Goal: Task Accomplishment & Management: Use online tool/utility

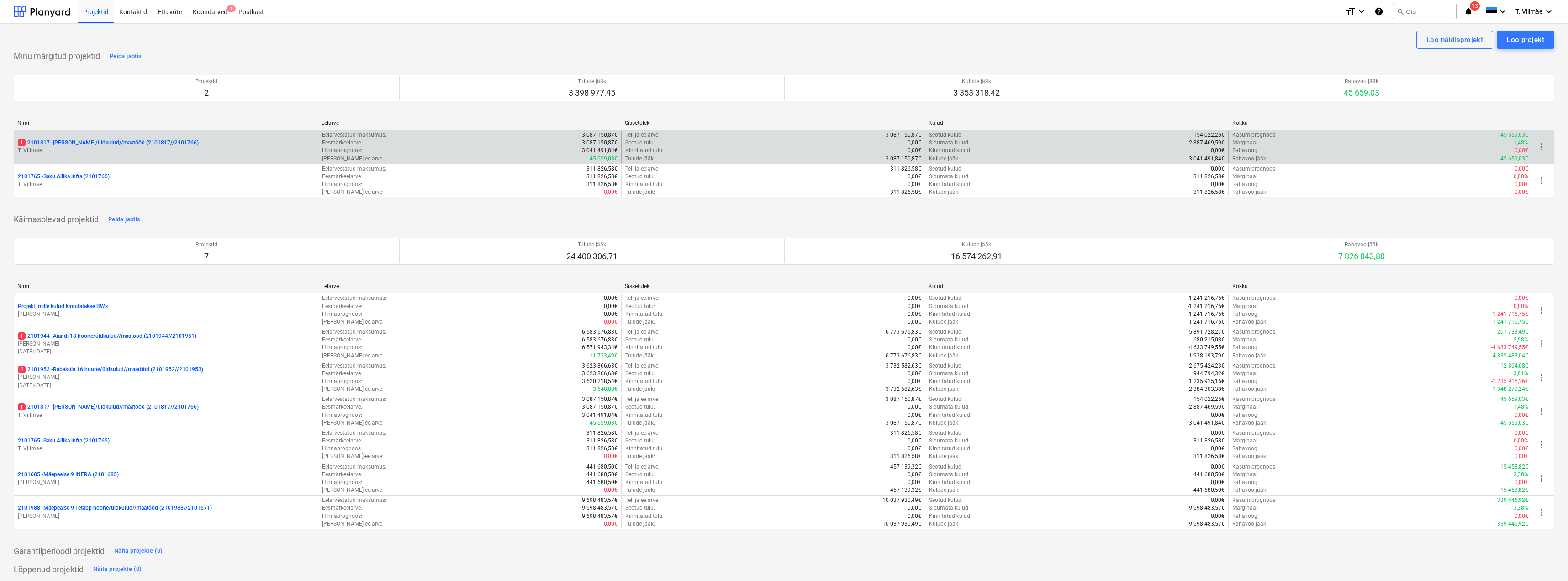
click at [74, 139] on p "1 2101817 - [PERSON_NAME]/üldkulud//maatööd (2101817//2101766)" at bounding box center [108, 143] width 181 height 8
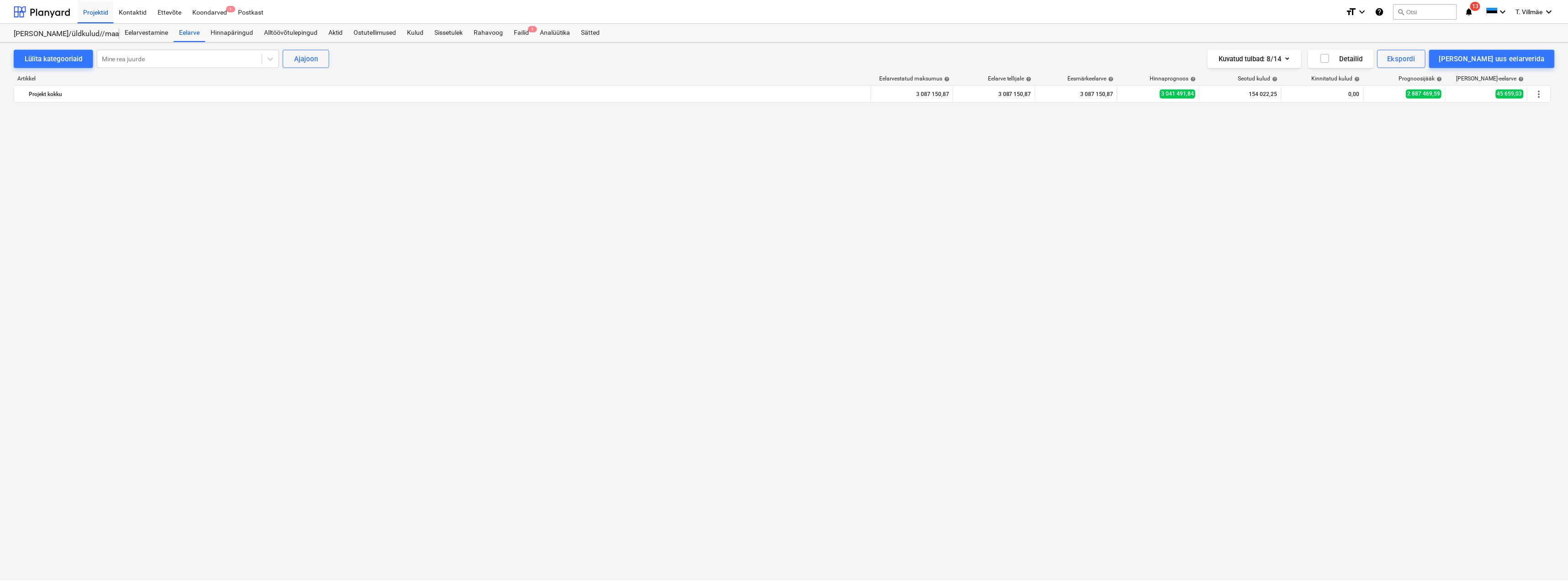
scroll to position [2331, 0]
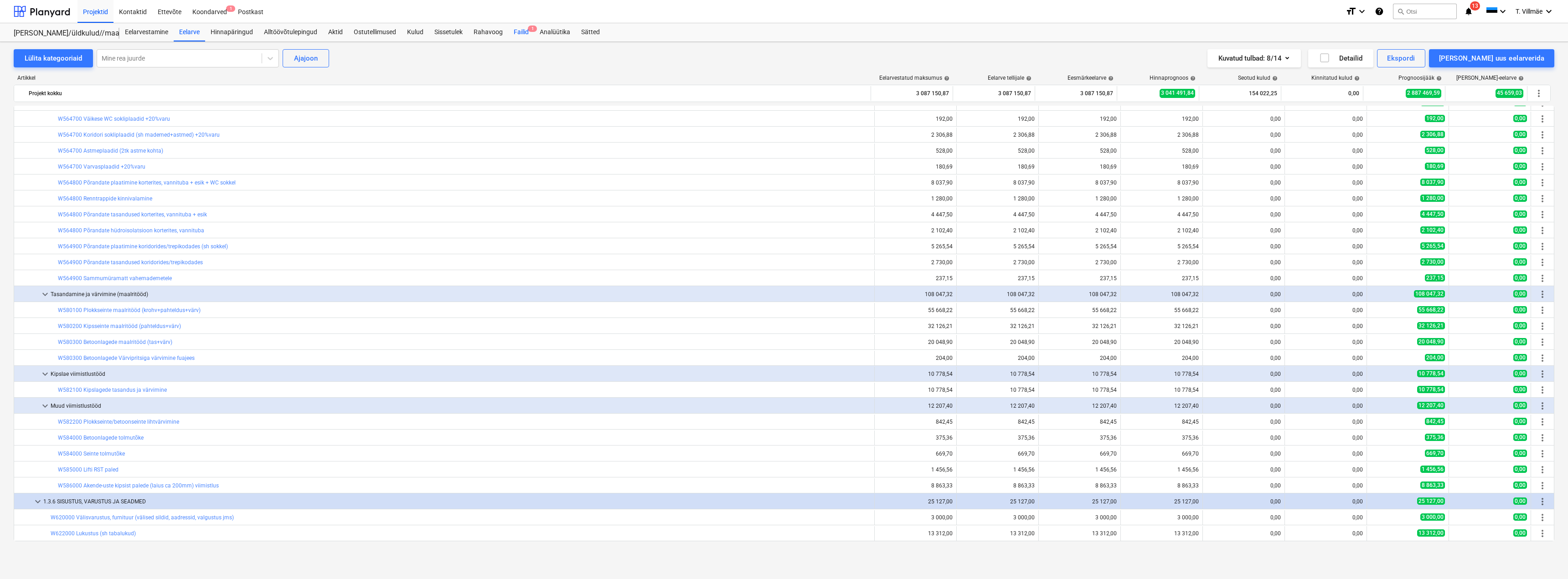
click at [524, 31] on div "Failid 1" at bounding box center [521, 32] width 26 height 18
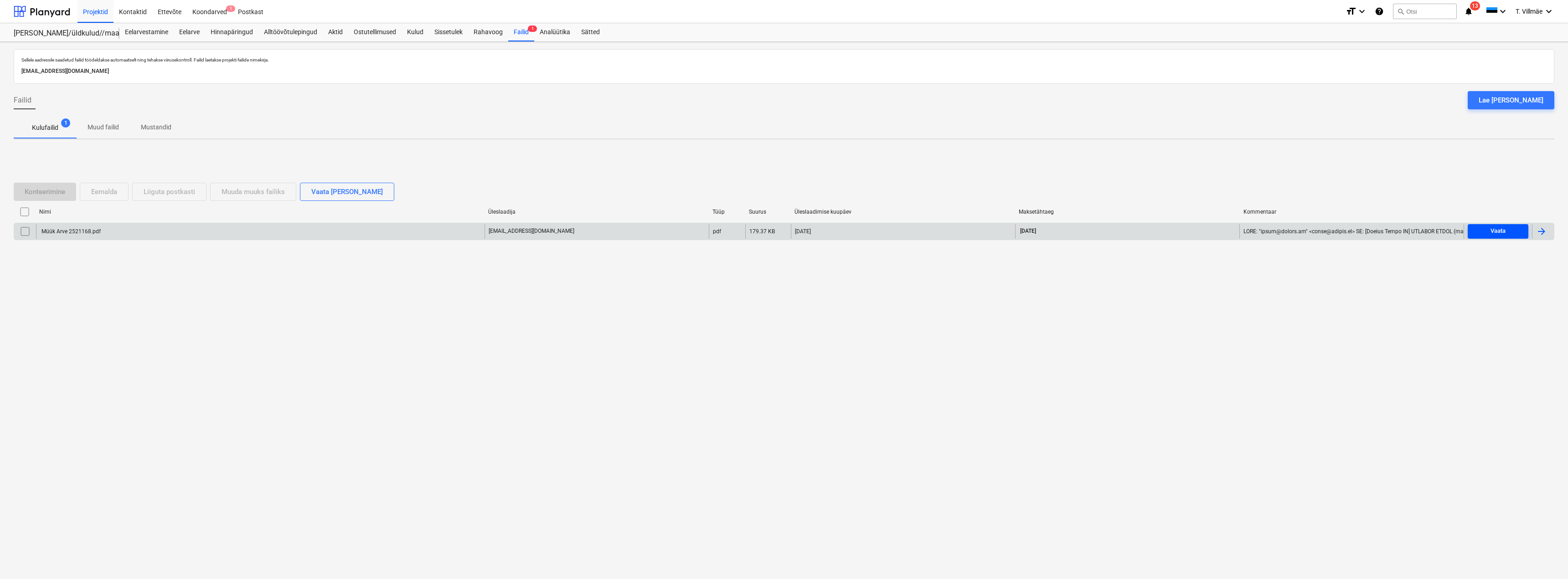
click at [1495, 231] on div "Vaata" at bounding box center [1498, 231] width 15 height 10
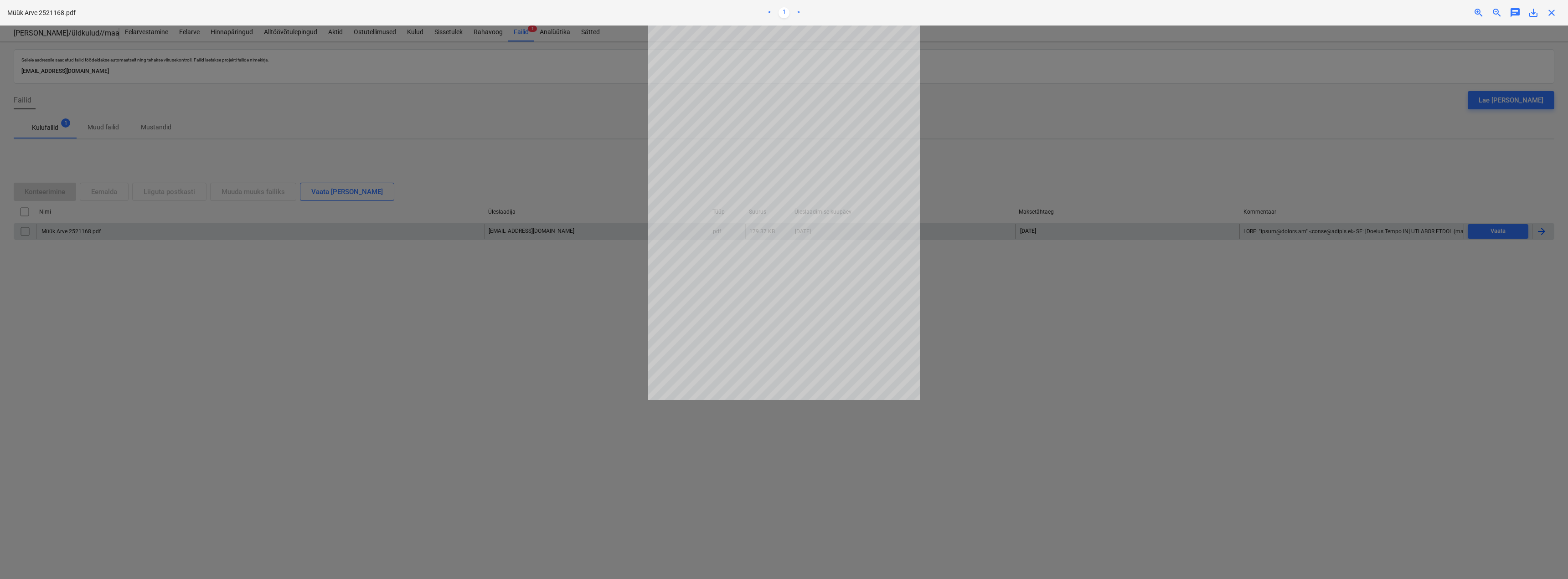
click at [1076, 313] on div at bounding box center [784, 302] width 1568 height 553
click at [1006, 211] on div at bounding box center [784, 302] width 1568 height 553
click at [1555, 21] on div "Müük Arve 2521168.pdf < 1 > zoom_in zoom_out chat 0 save_alt close" at bounding box center [784, 13] width 1568 height 26
click at [1552, 15] on span "close" at bounding box center [1552, 13] width 11 height 11
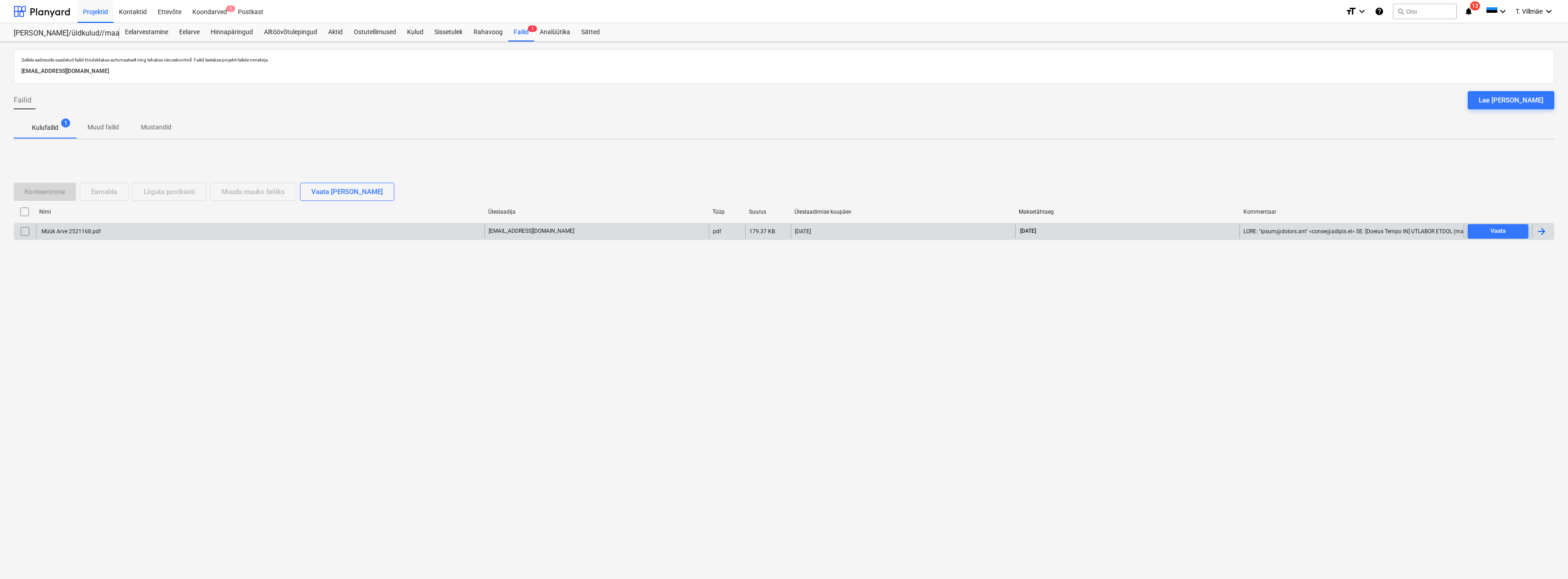
click at [1541, 232] on div at bounding box center [1542, 231] width 11 height 11
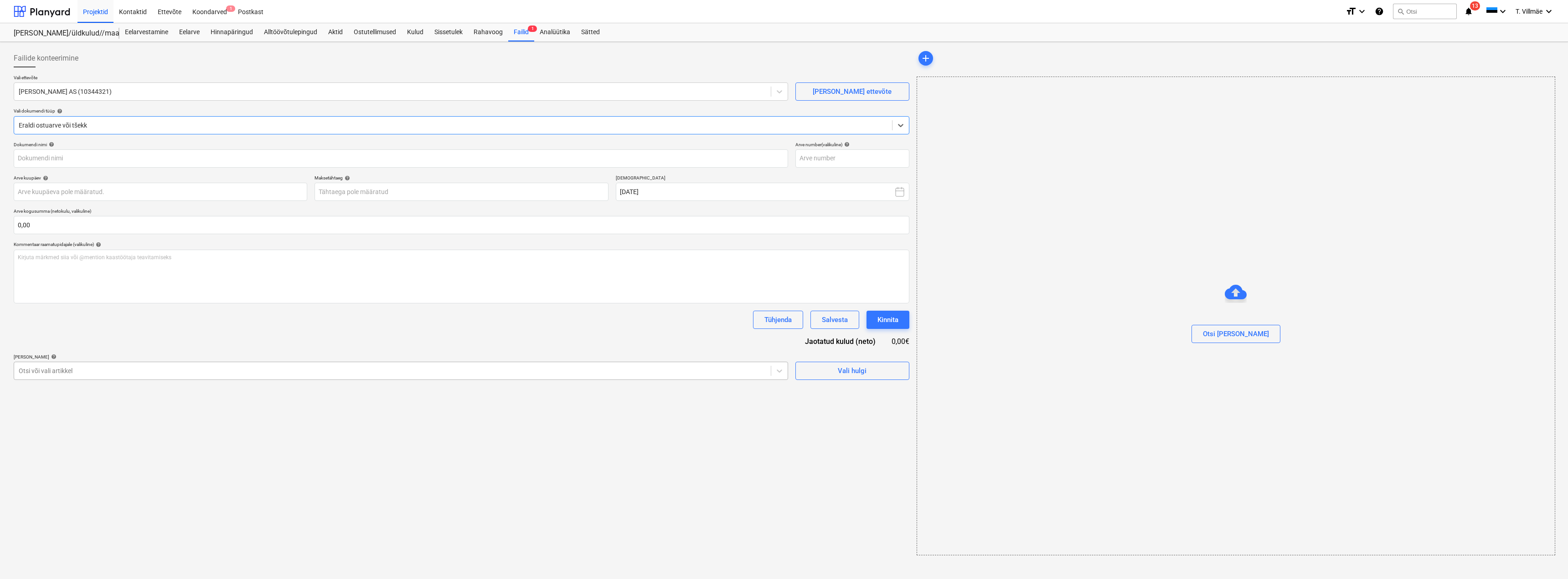
type input "2521168"
type input "[DATE]"
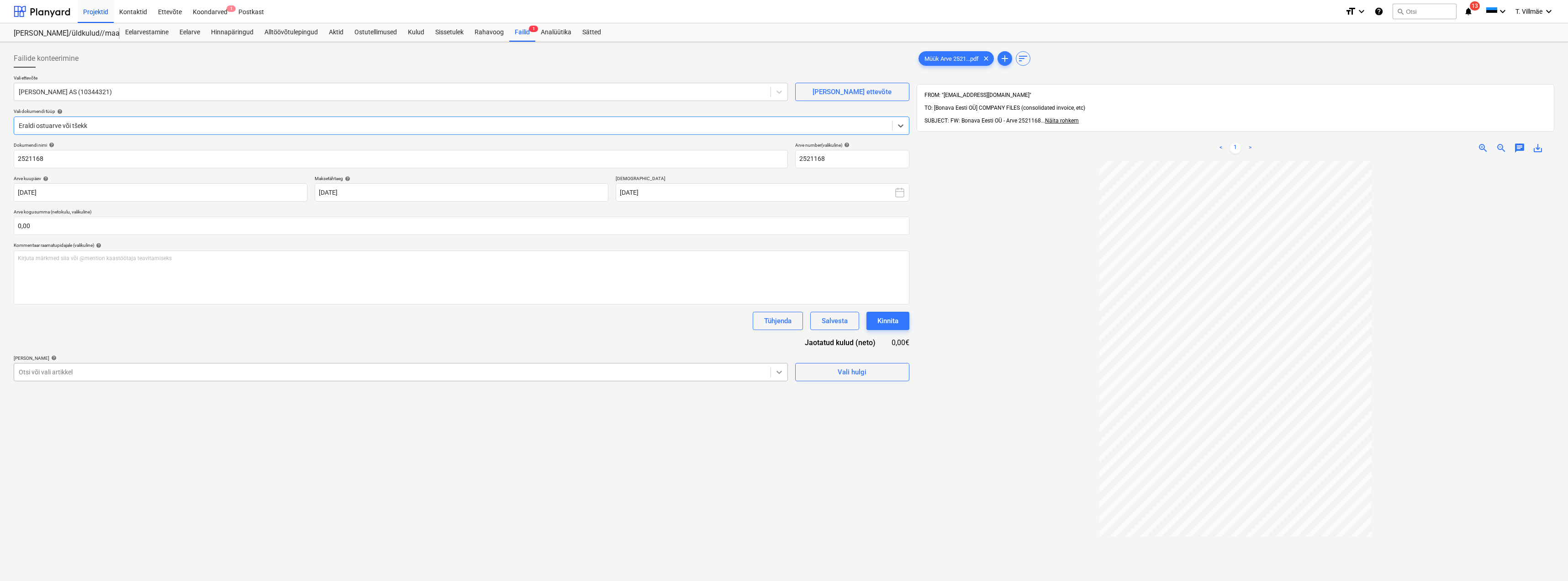
click at [775, 372] on icon at bounding box center [779, 372] width 9 height 9
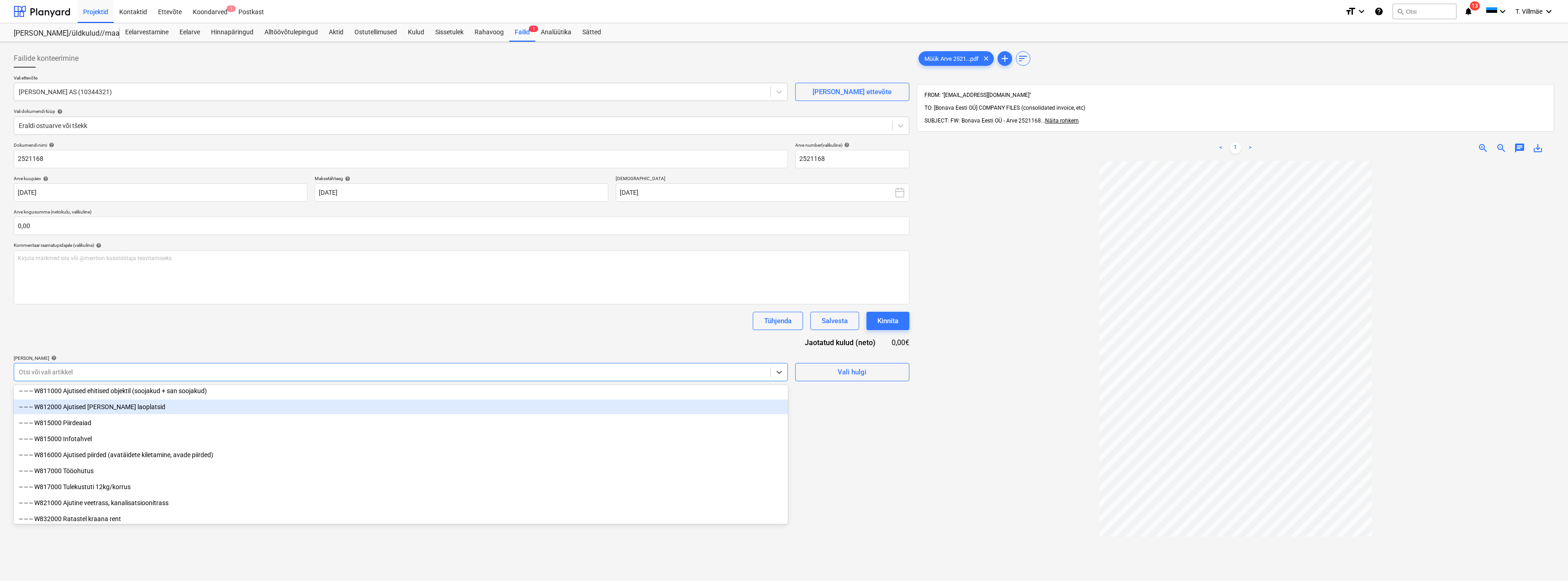
scroll to position [4840, 0]
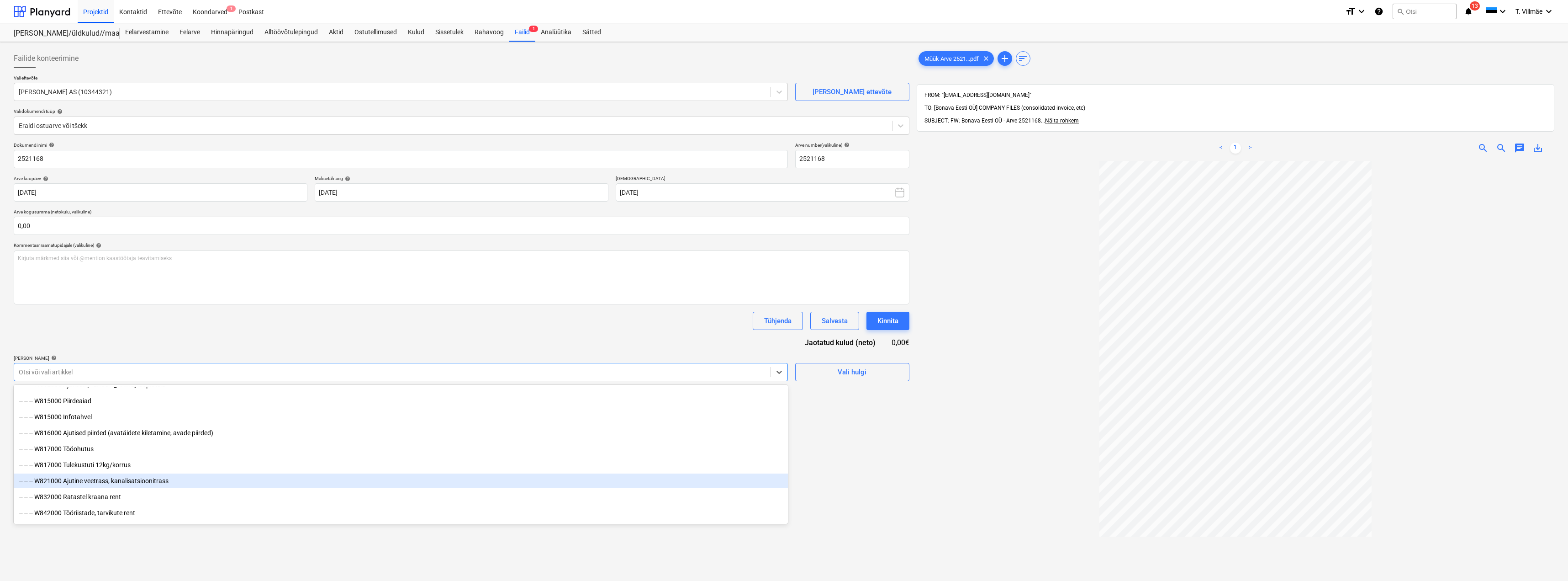
click at [108, 480] on div "-- -- -- W821000 Ajutine veetrass, kanalisatsioonitrass" at bounding box center [400, 481] width 774 height 15
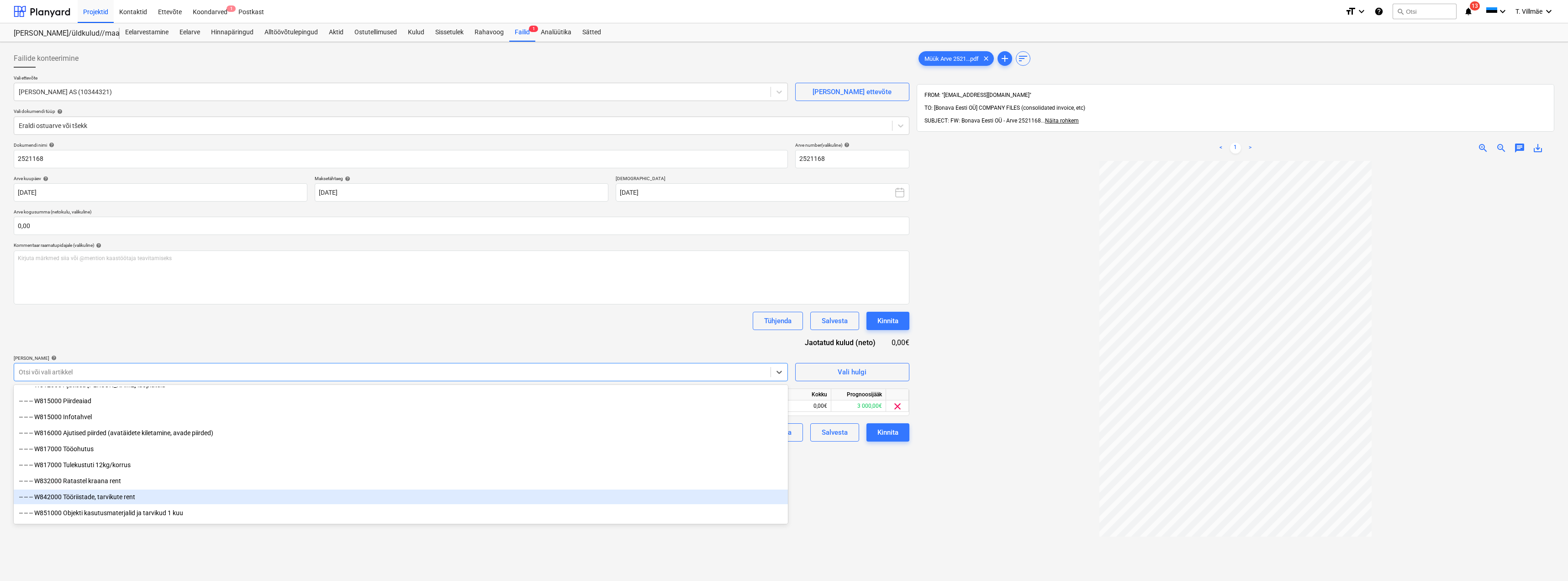
click at [885, 486] on div "Failide konteerimine Vali ettevõte Saku Maja AS (10344321) [PERSON_NAME] ettevõ…" at bounding box center [461, 383] width 903 height 674
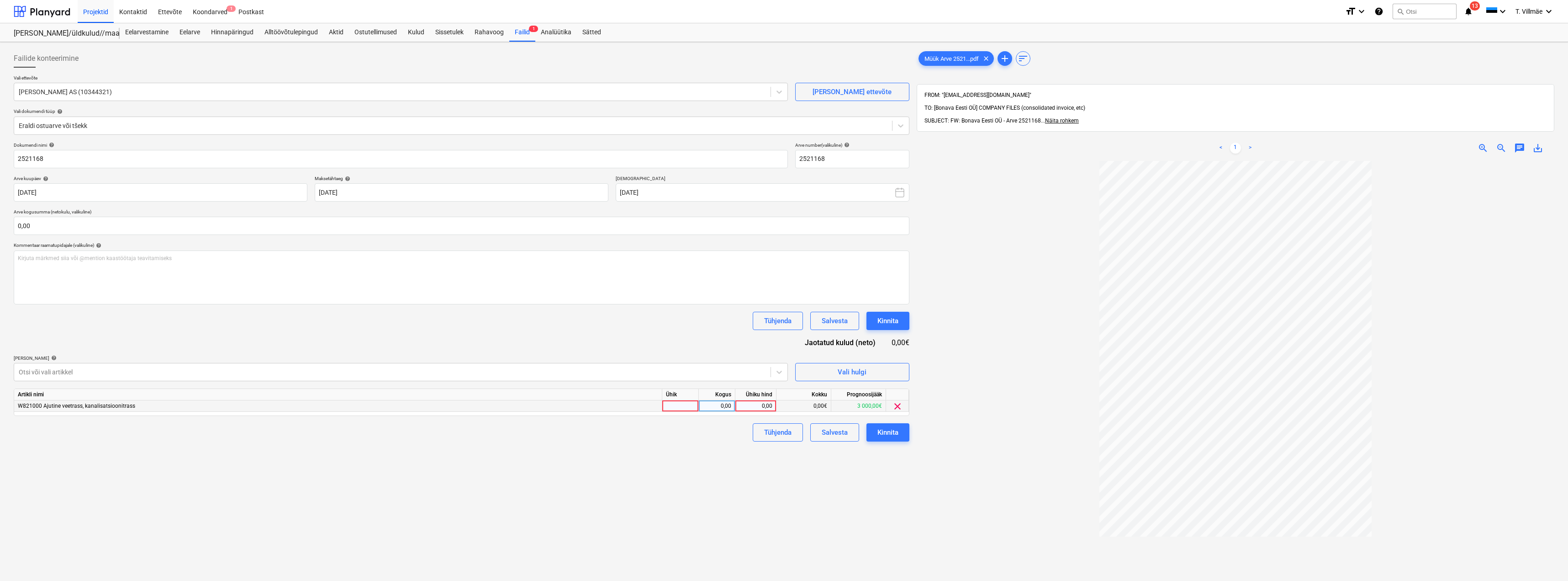
click at [766, 405] on div "0,00" at bounding box center [756, 406] width 34 height 12
type input "157,11"
click at [679, 403] on div "tk" at bounding box center [681, 406] width 37 height 12
click at [697, 449] on div "Failide konteerimine Vali ettevõte Saku Maja AS (10344321) [PERSON_NAME] ettevõ…" at bounding box center [461, 383] width 903 height 674
click at [886, 428] on div "Kinnita" at bounding box center [888, 432] width 21 height 12
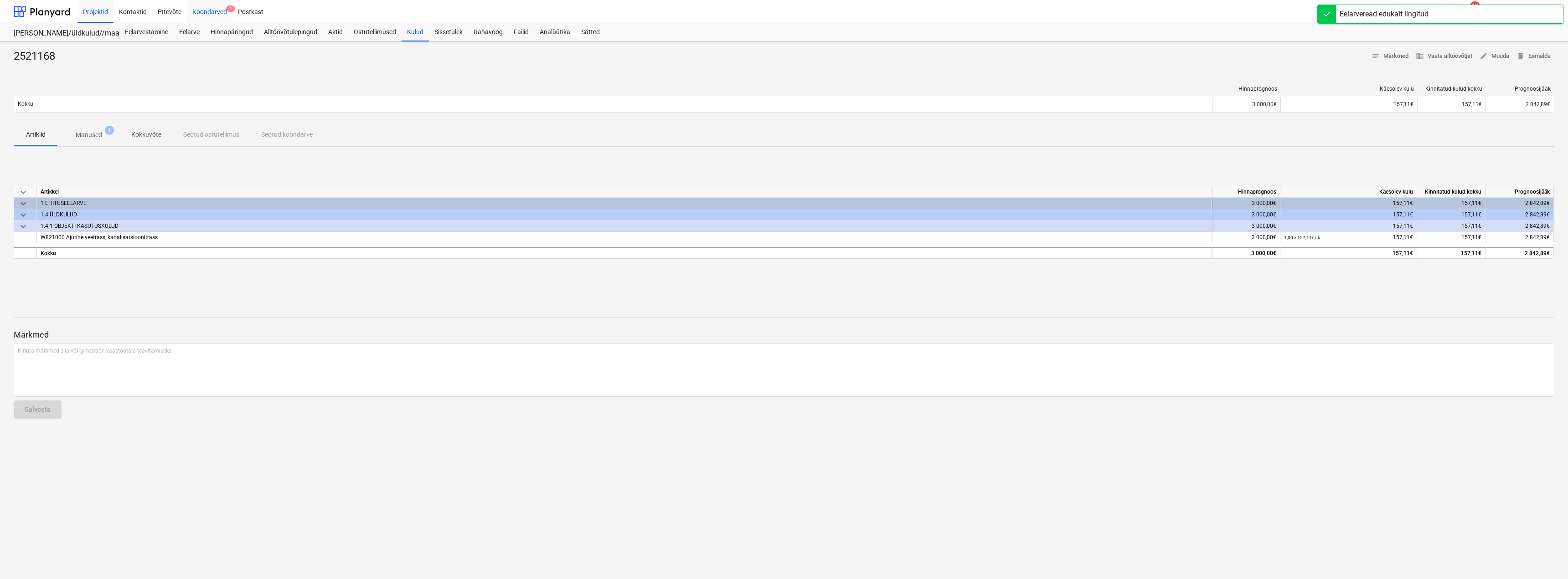
click at [210, 10] on div "Koondarved 1" at bounding box center [209, 11] width 46 height 23
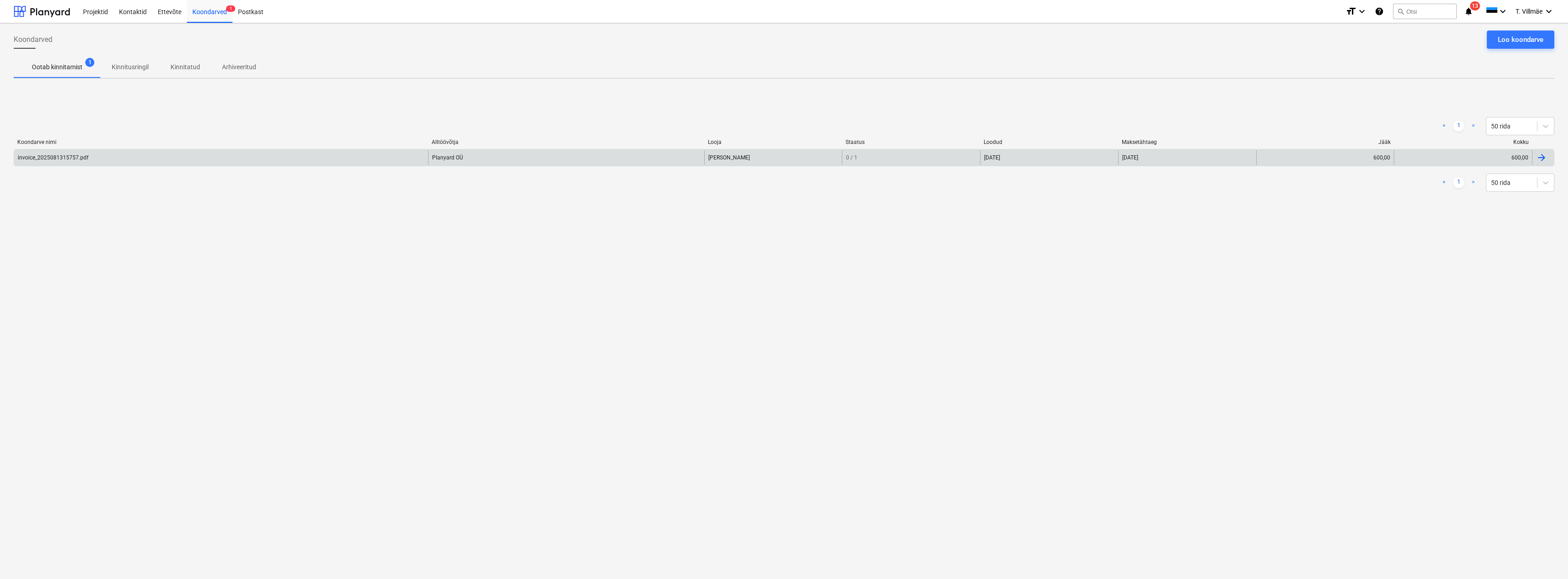
click at [1541, 156] on div at bounding box center [1542, 158] width 11 height 11
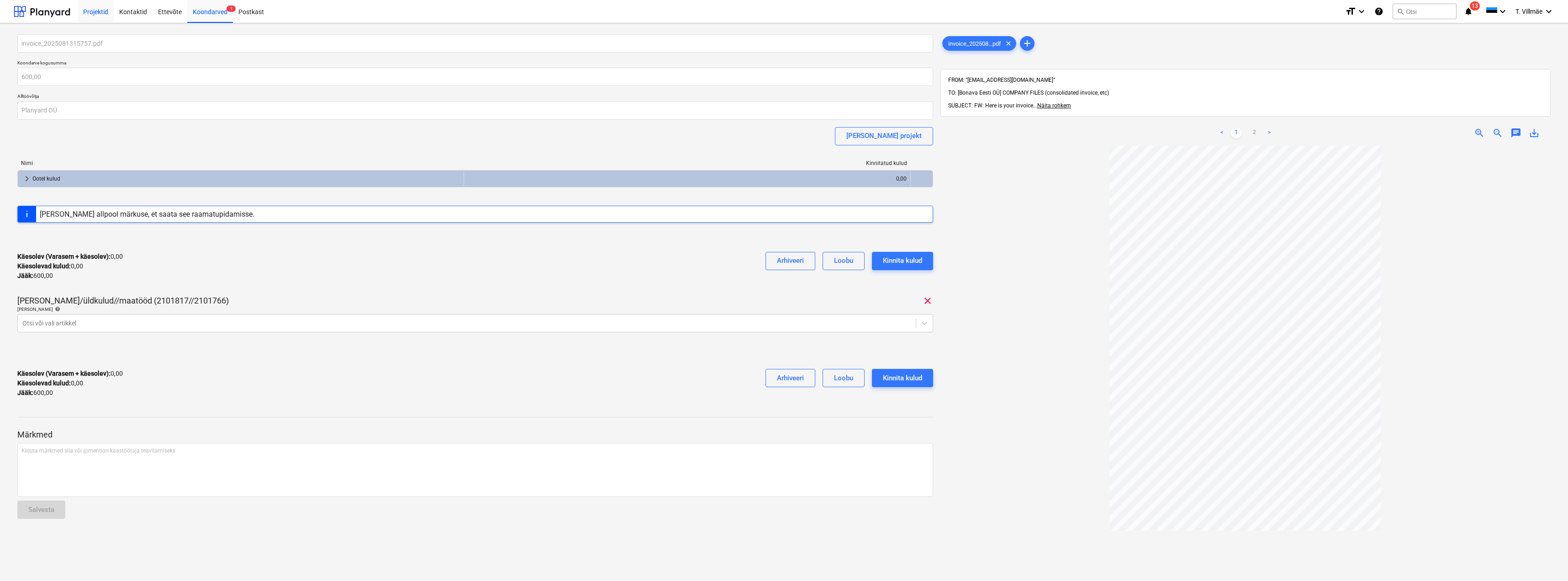
click at [99, 12] on div "Projektid" at bounding box center [95, 11] width 36 height 23
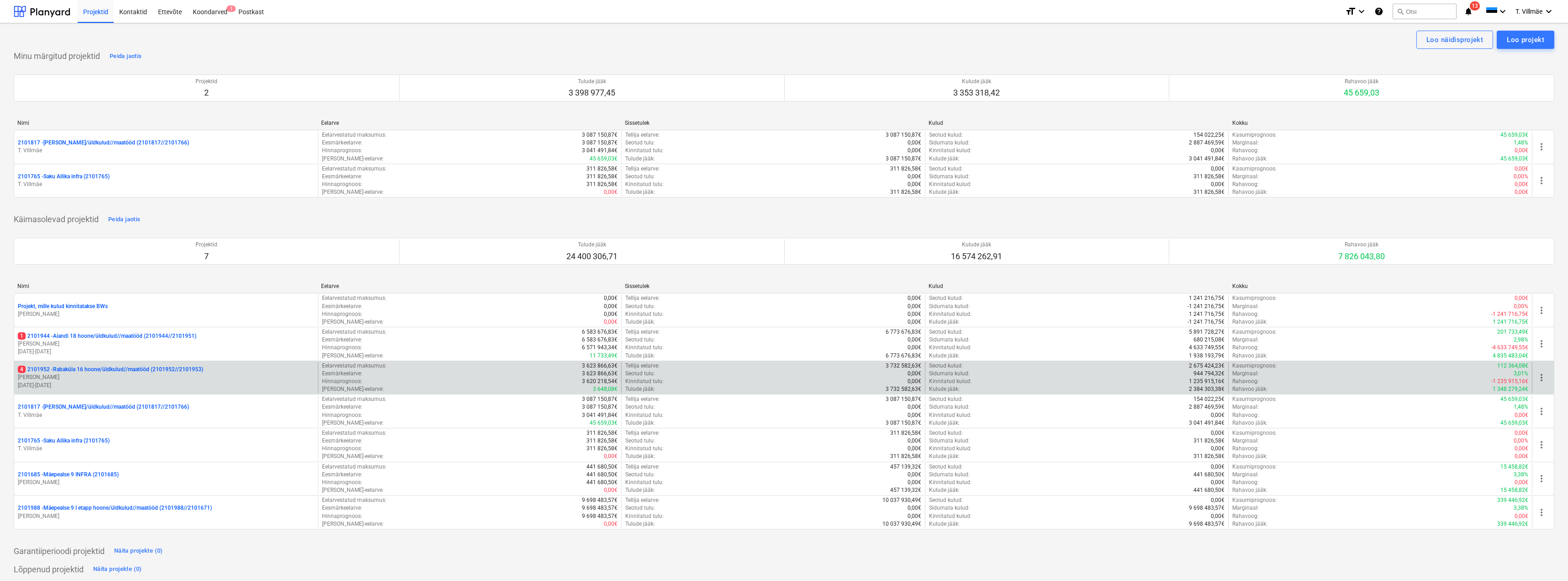
click at [85, 370] on p "4 2101952 - [GEOGRAPHIC_DATA] 16 hoone/üldkulud//maatööd (2101952//2101953)" at bounding box center [110, 369] width 185 height 8
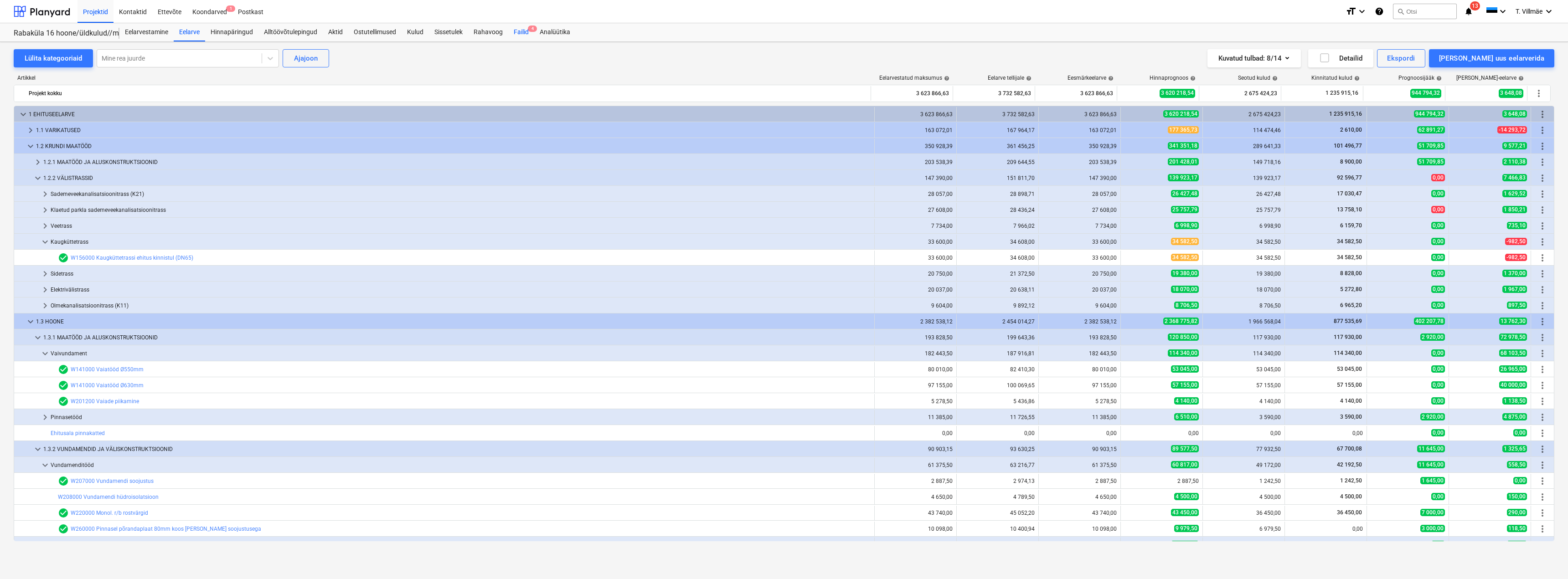
click at [516, 29] on div "Failid 4" at bounding box center [521, 32] width 26 height 18
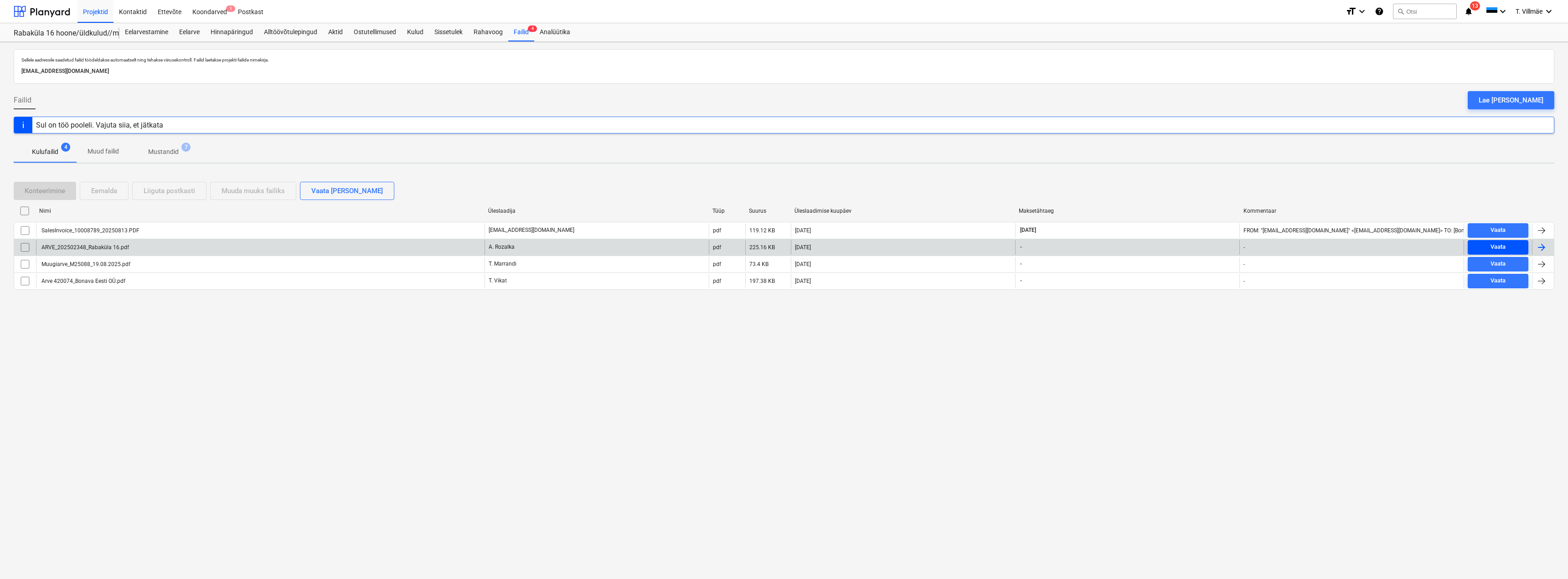
click at [1513, 246] on span "Vaata" at bounding box center [1498, 247] width 54 height 10
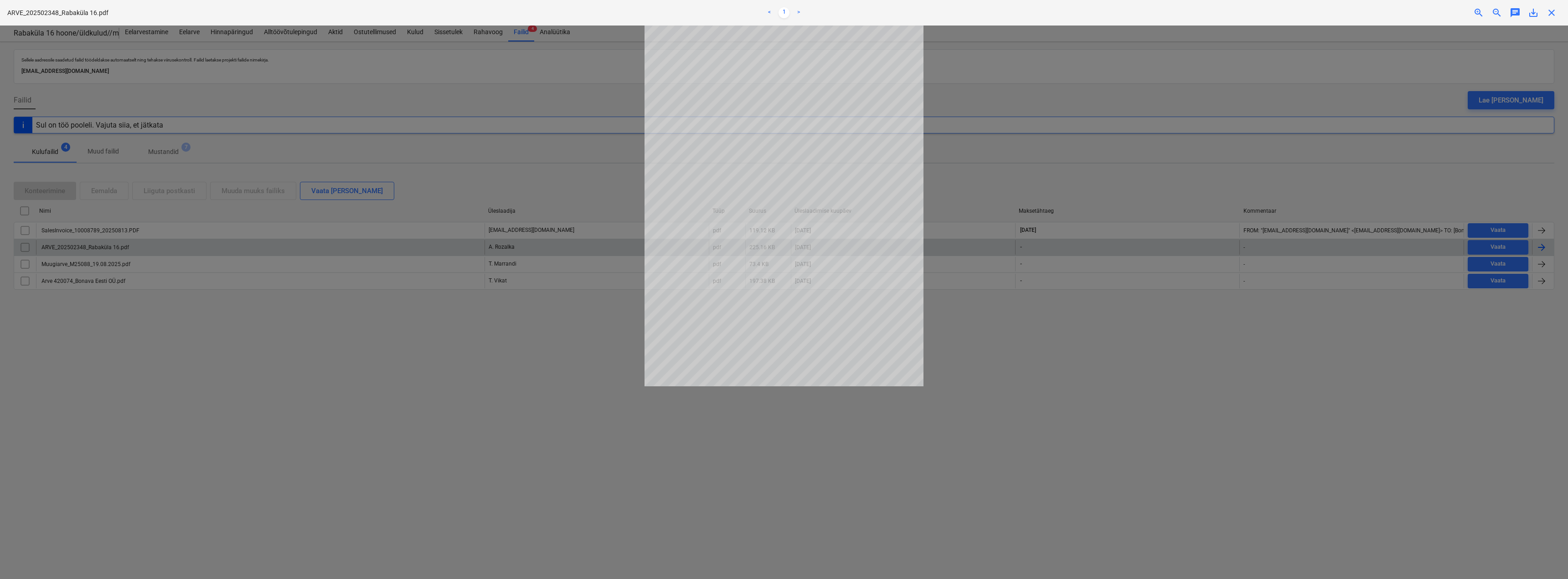
click at [1004, 311] on div at bounding box center [784, 302] width 1568 height 553
click at [1548, 13] on span "close" at bounding box center [1552, 13] width 11 height 11
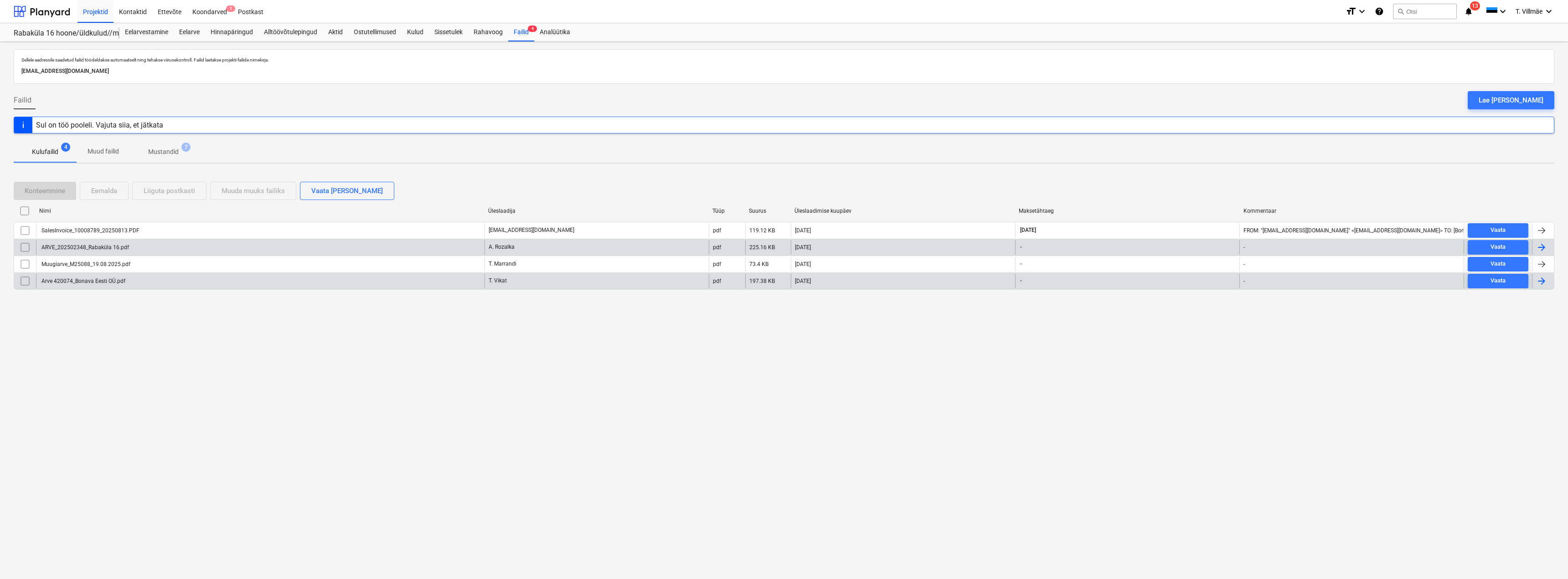
click at [1542, 283] on div at bounding box center [1542, 281] width 11 height 11
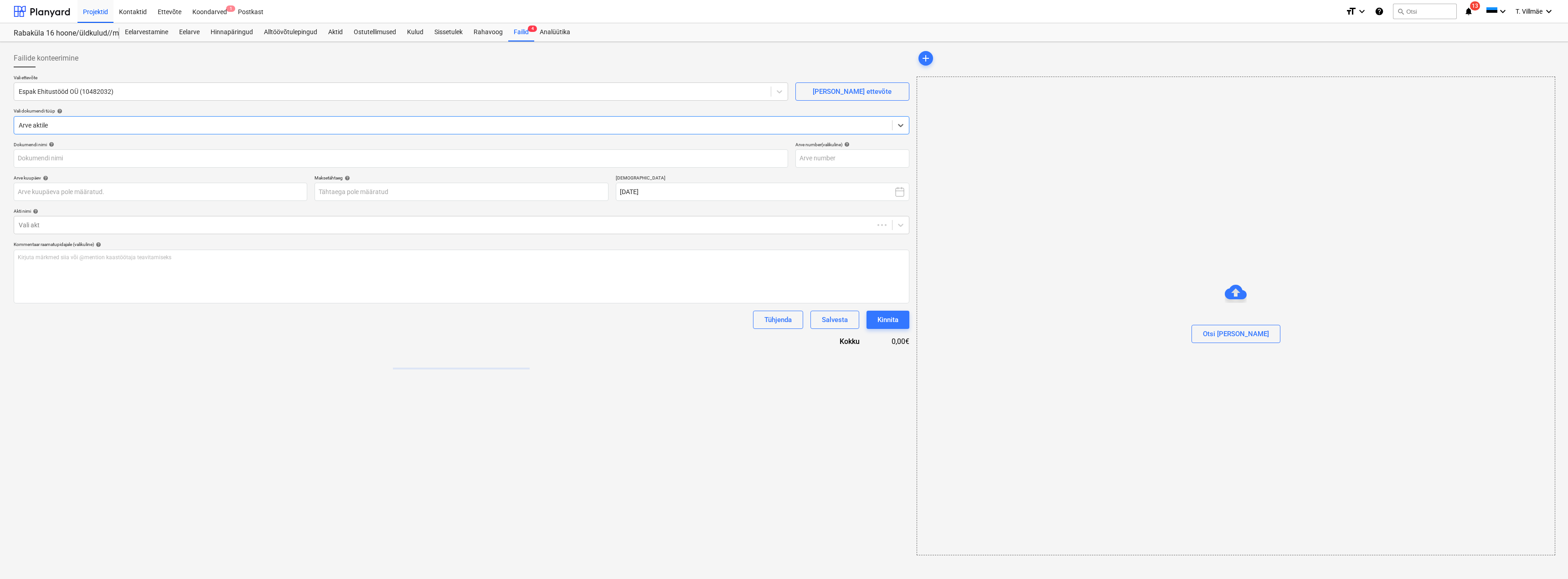
type input "Arve 420074_Bonava Eesti OÜ.pdf"
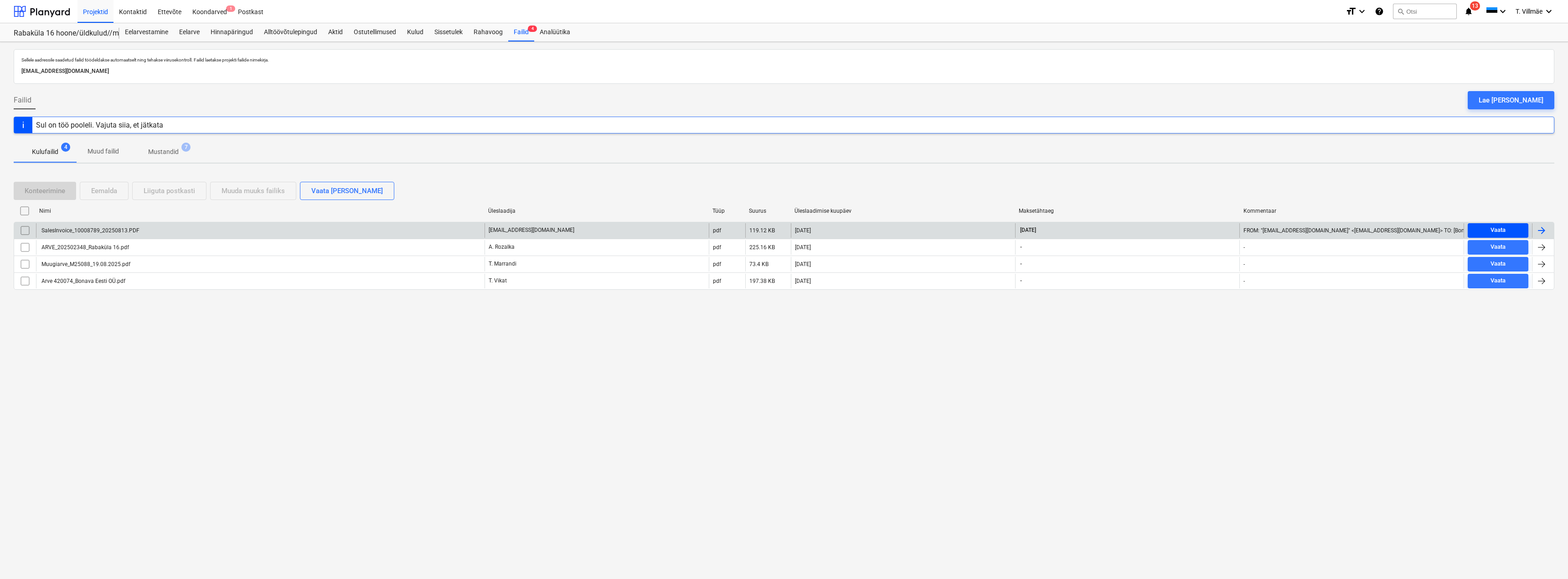
click at [1511, 231] on span "Vaata" at bounding box center [1498, 230] width 54 height 10
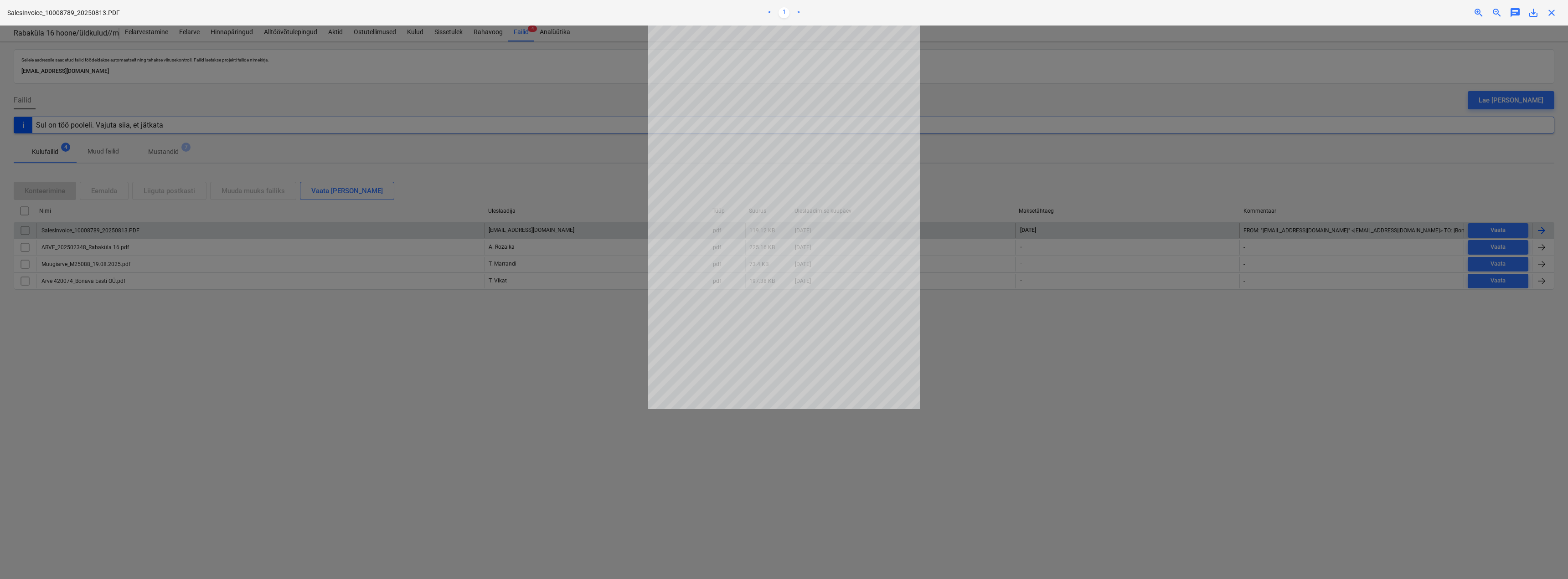
click at [1001, 48] on div at bounding box center [784, 302] width 1568 height 553
click at [1551, 18] on div "SalesInvoice_10008789_20250813.PDF < 1 > zoom_in zoom_out chat 0 save_alt close" at bounding box center [784, 13] width 1568 height 26
click at [1549, 12] on span "close" at bounding box center [1552, 13] width 11 height 11
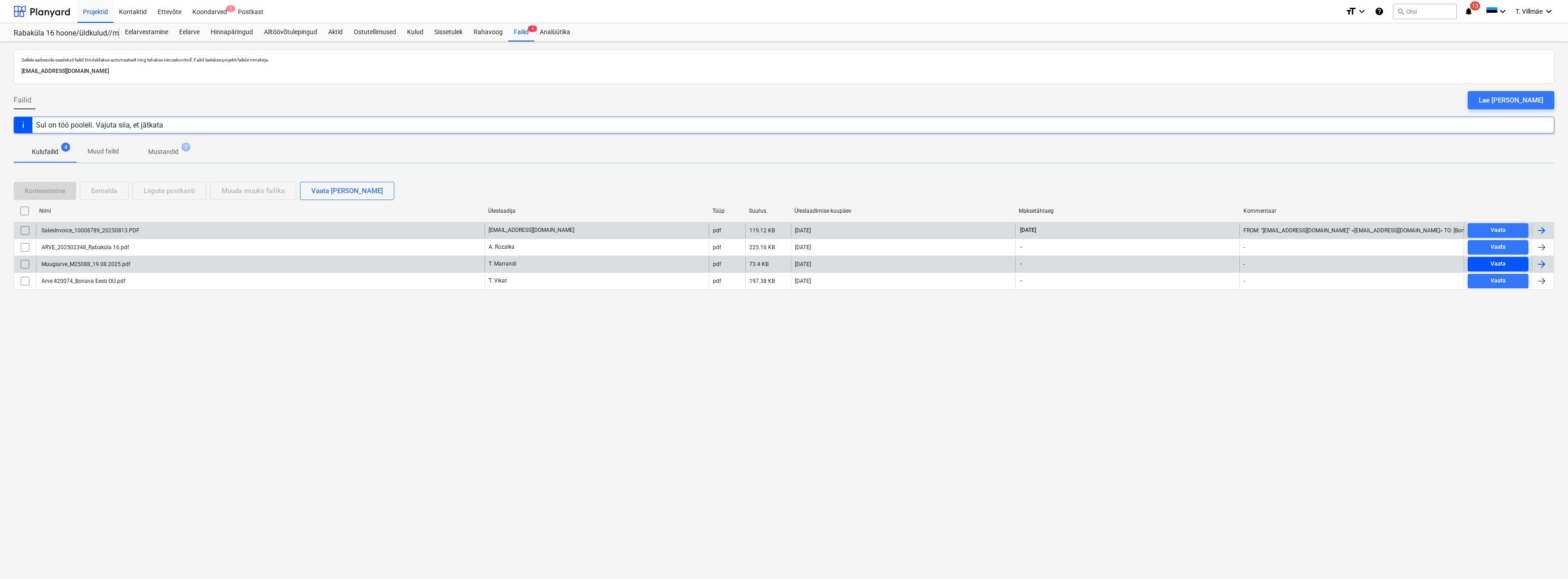
click at [1483, 262] on span "Vaata" at bounding box center [1498, 263] width 54 height 10
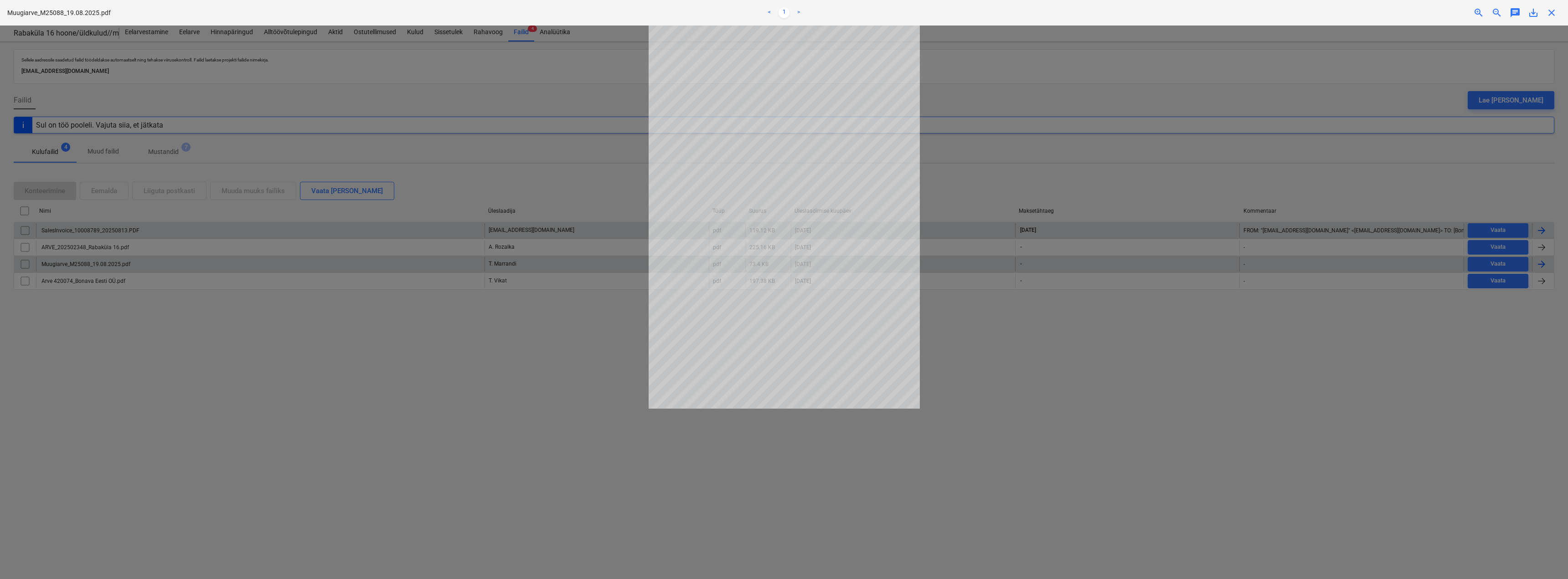
click at [1553, 15] on span "close" at bounding box center [1552, 13] width 11 height 11
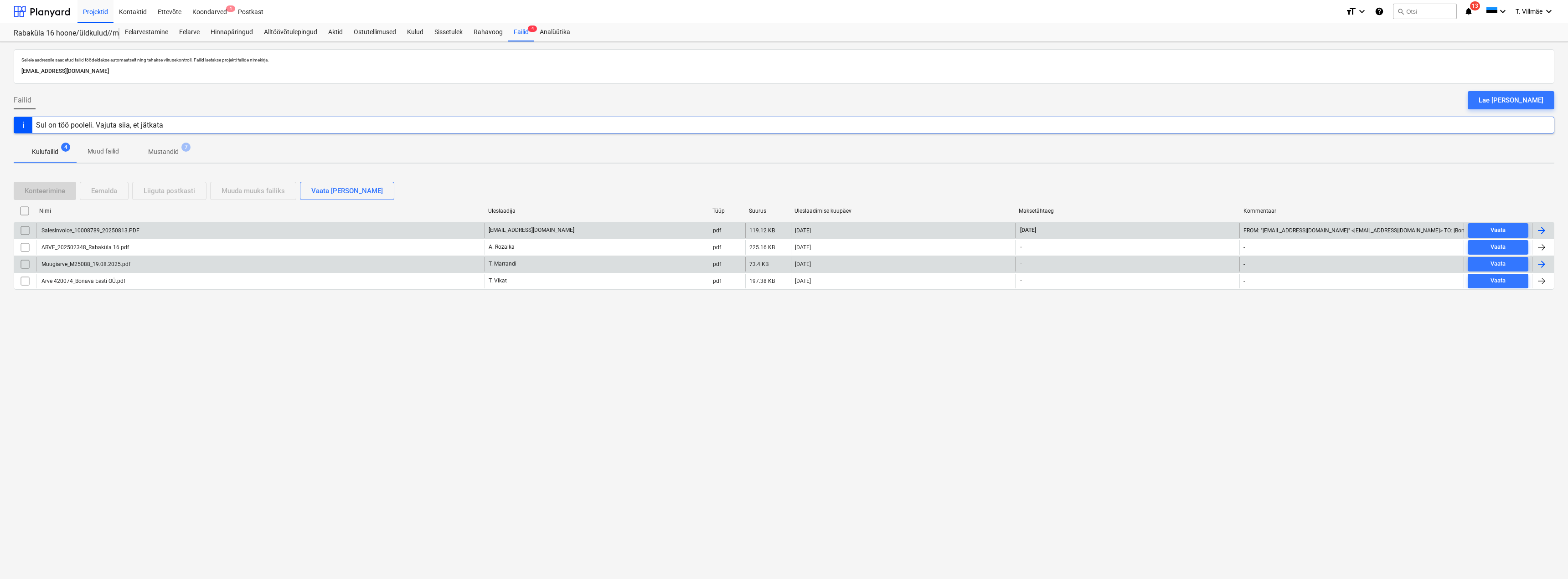
click at [1472, 12] on span "notifications 13" at bounding box center [1469, 12] width 11 height 11
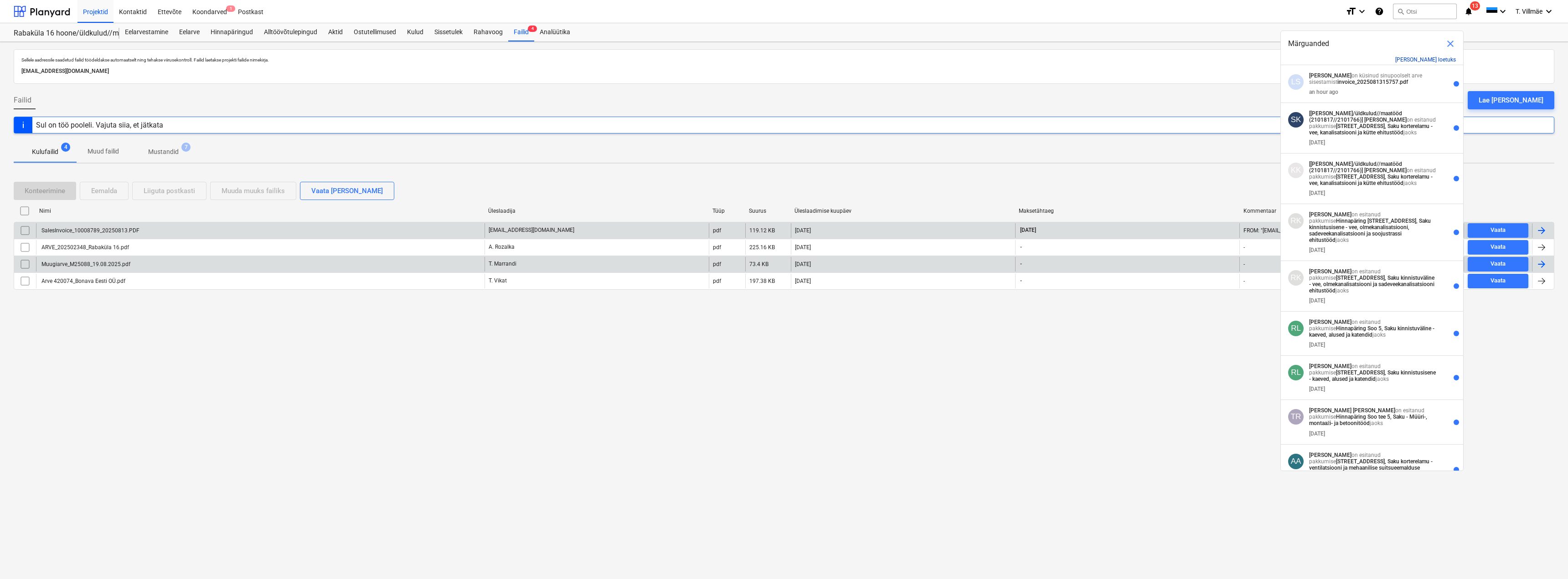
click at [1430, 58] on button "[PERSON_NAME] loetuks" at bounding box center [1426, 60] width 61 height 6
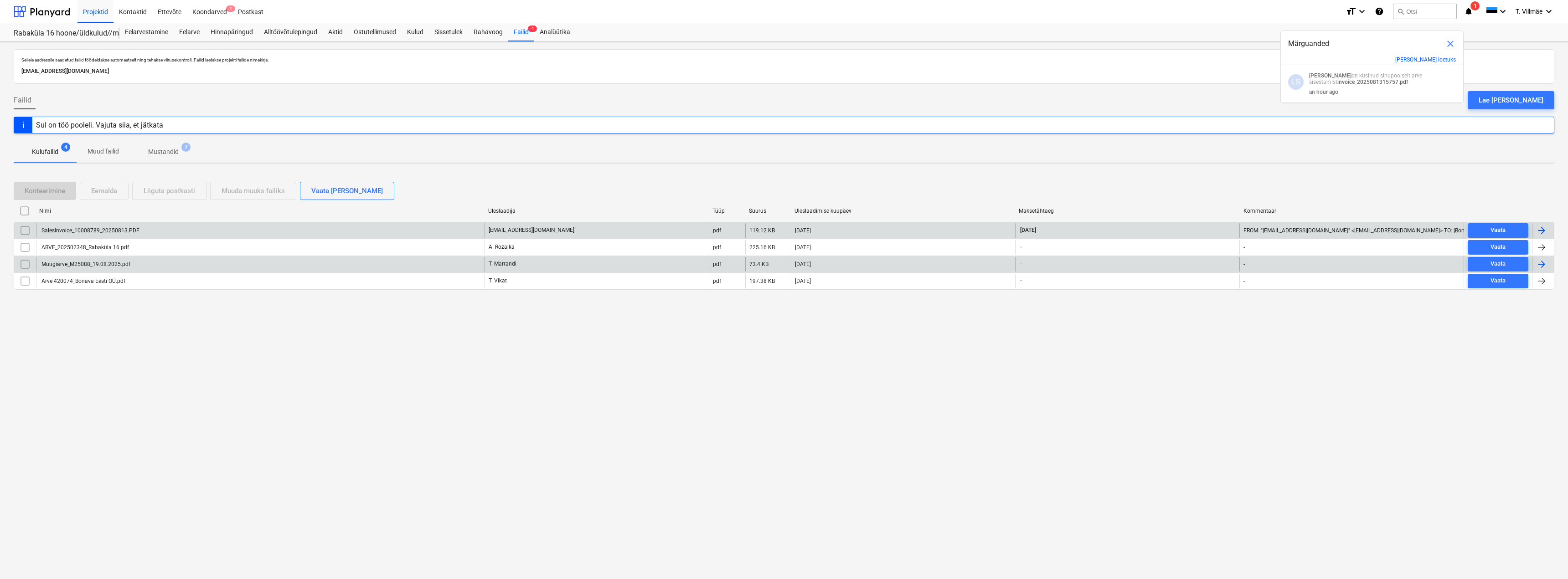
click at [1451, 44] on span "close" at bounding box center [1451, 44] width 11 height 11
click at [1474, 8] on span "1" at bounding box center [1475, 5] width 9 height 9
click at [1364, 79] on strong "invoice_2025081315757.pdf" at bounding box center [1373, 82] width 71 height 6
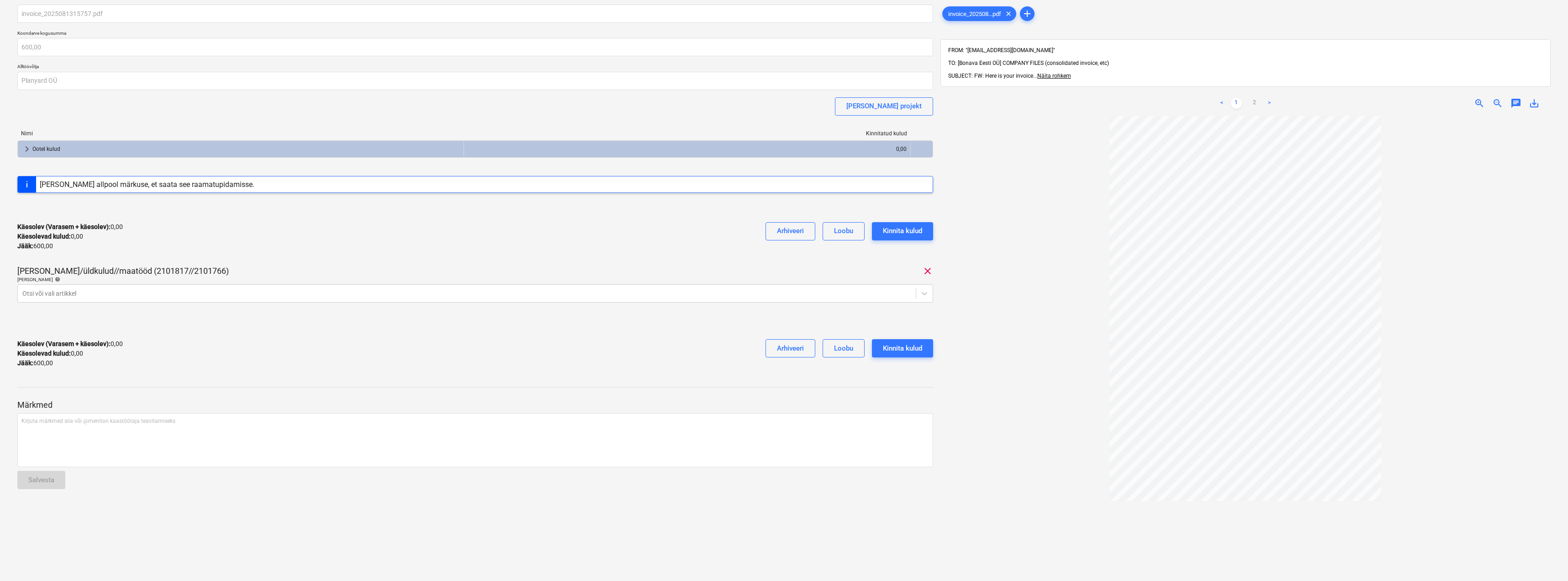
scroll to position [46, 0]
